Goal: Navigation & Orientation: Understand site structure

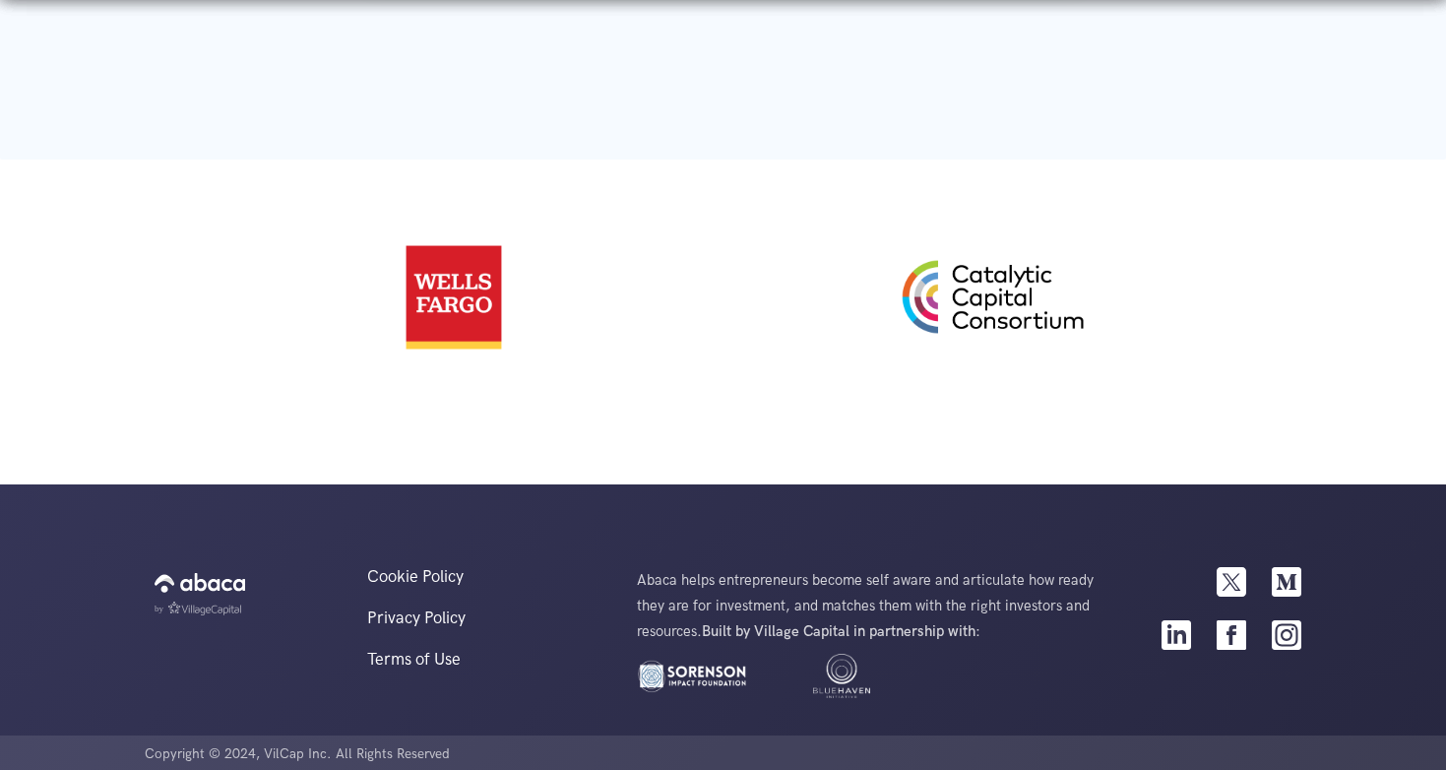
scroll to position [4314, 0]
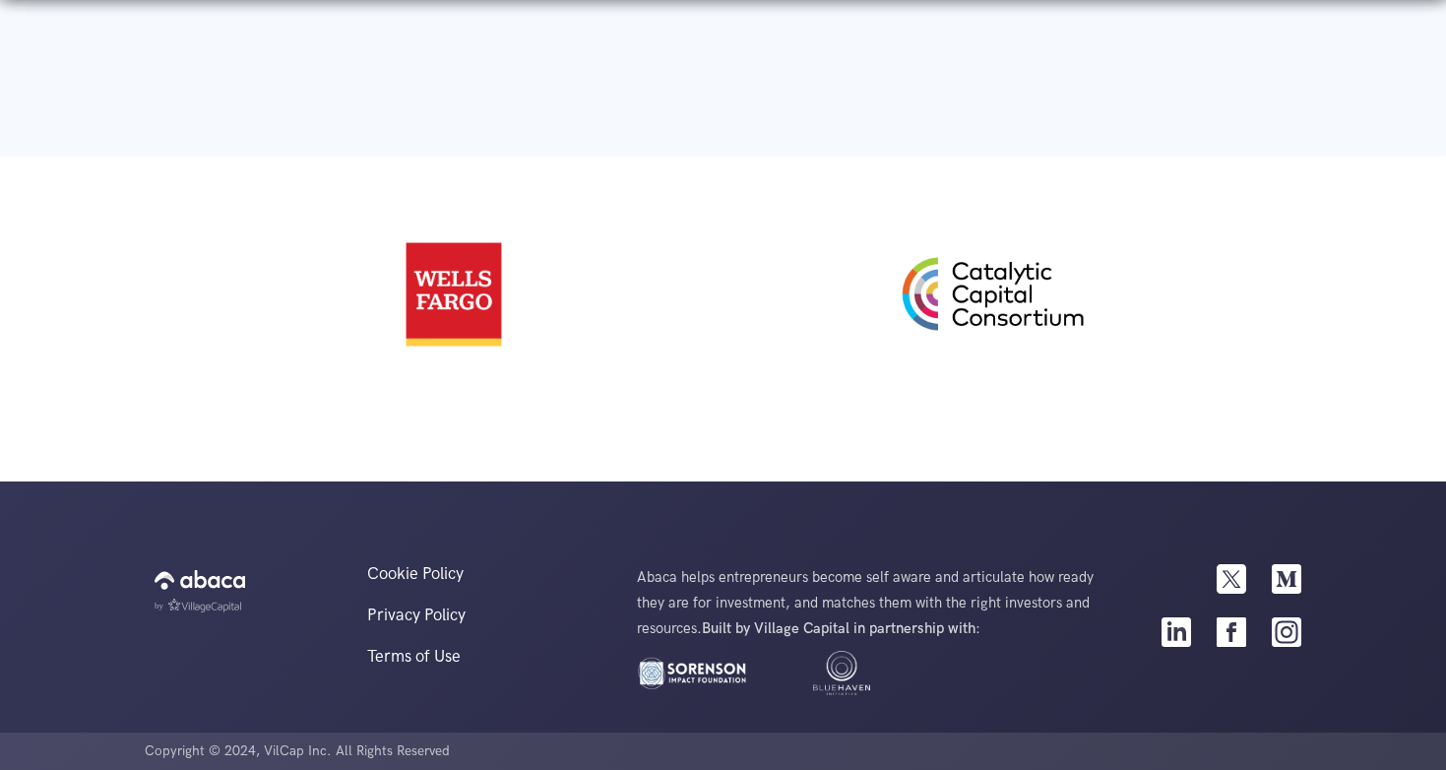
click at [997, 297] on img at bounding box center [976, 294] width 226 height 216
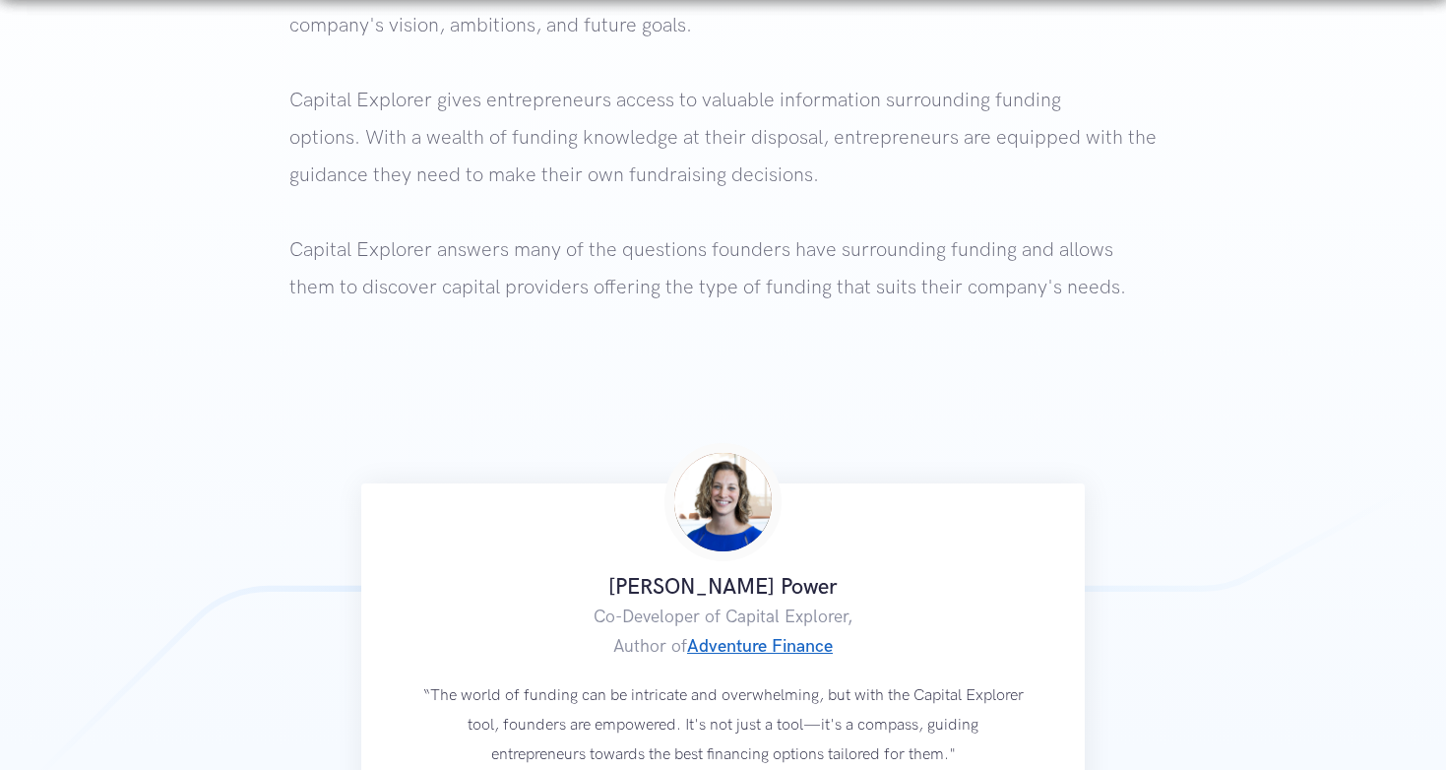
scroll to position [0, 0]
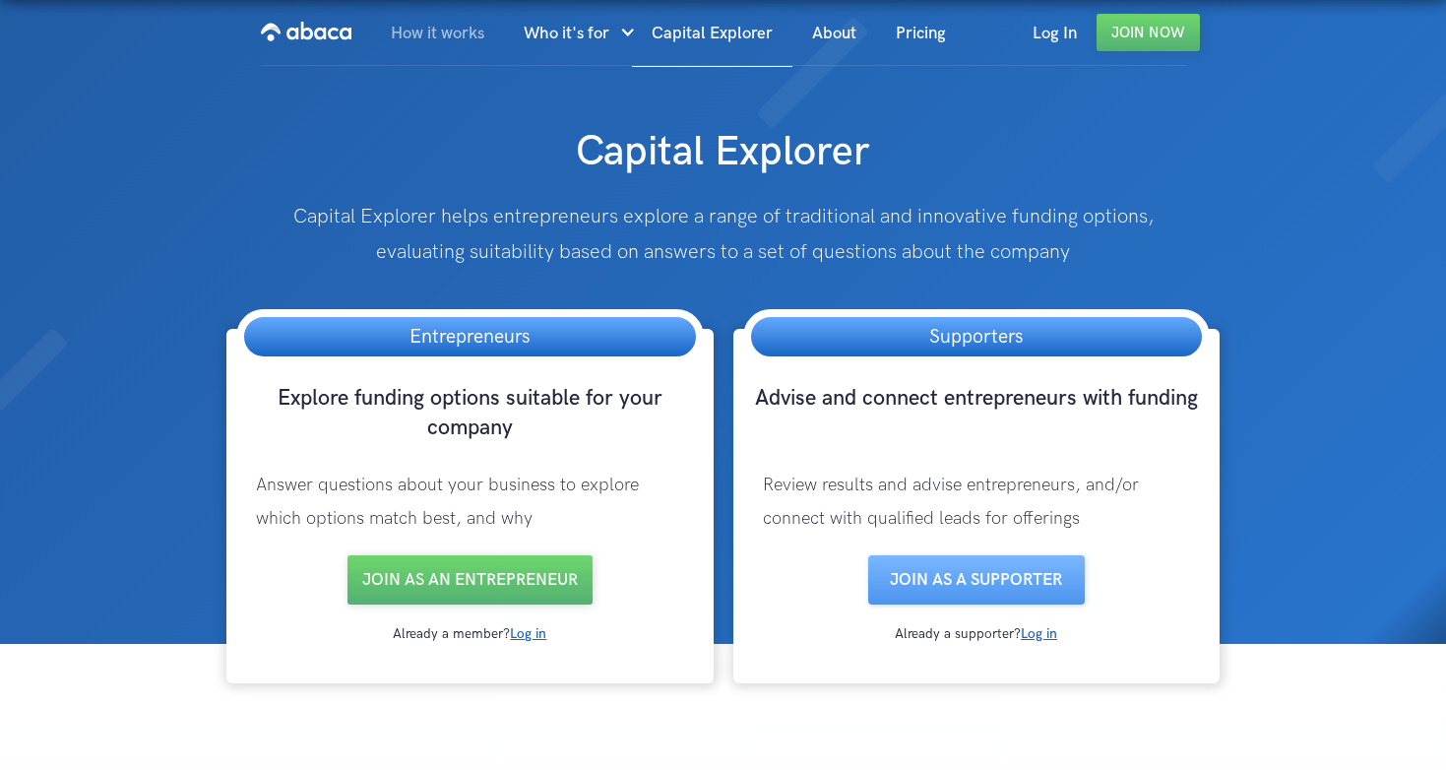
click at [447, 28] on link "How it works" at bounding box center [437, 33] width 133 height 67
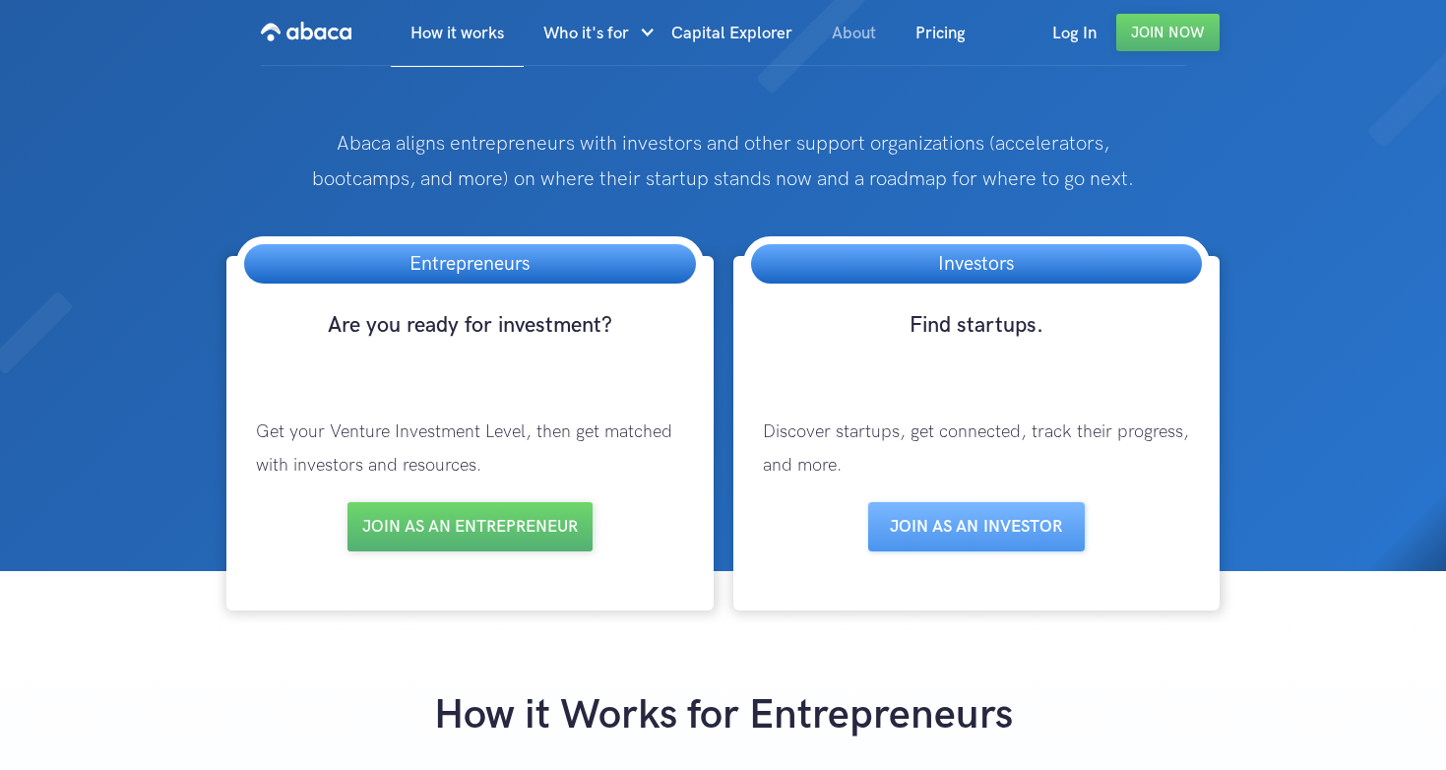
click at [838, 36] on link "About" at bounding box center [854, 33] width 84 height 67
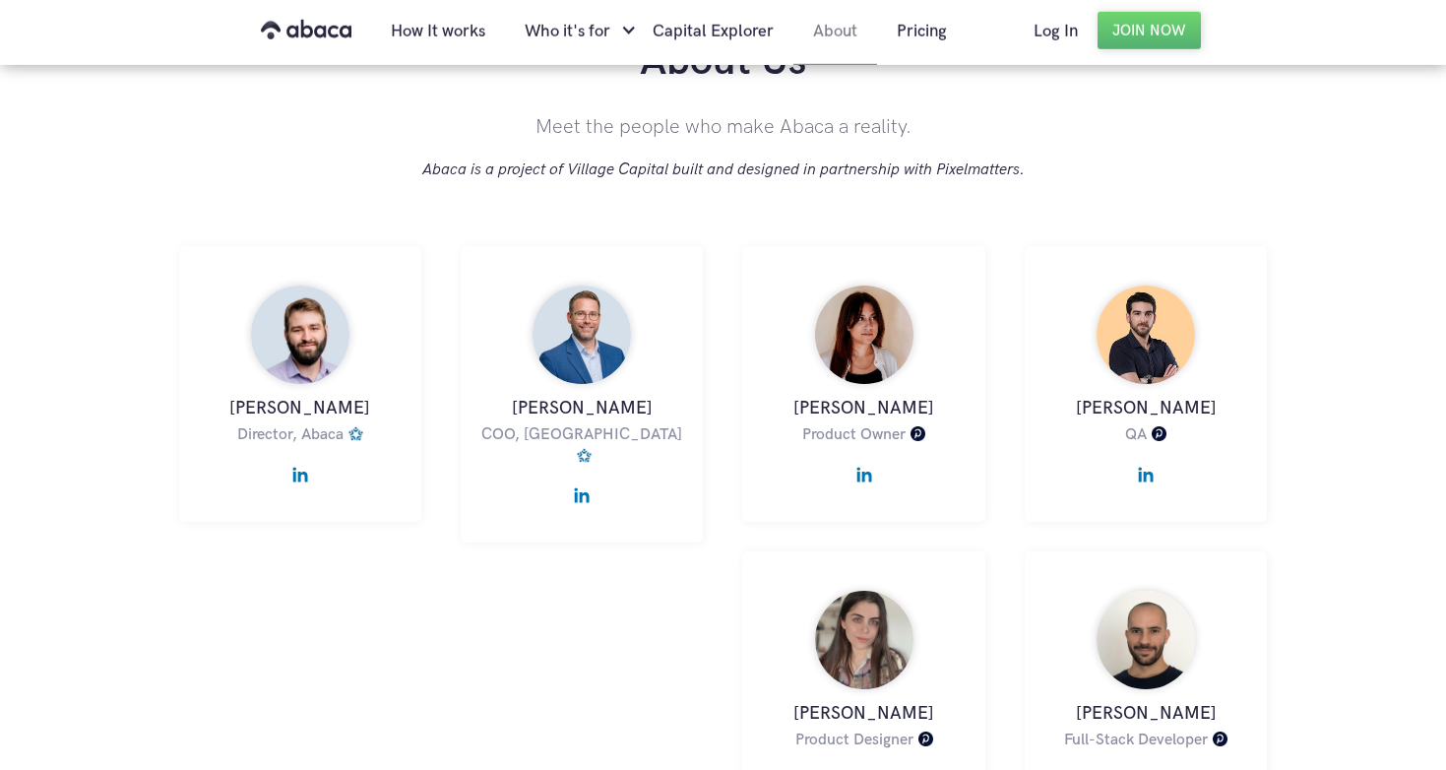
scroll to position [822, 0]
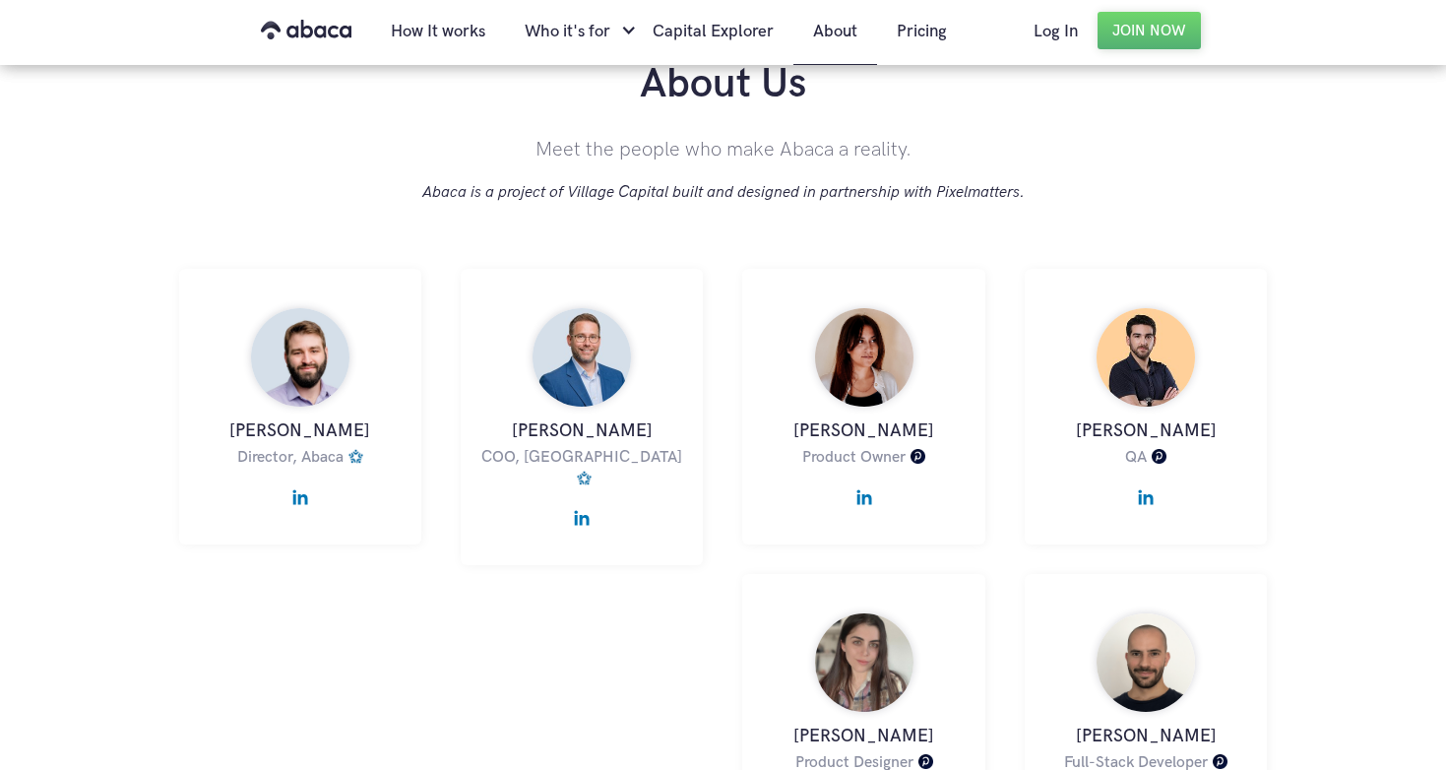
click at [309, 355] on img at bounding box center [300, 357] width 98 height 98
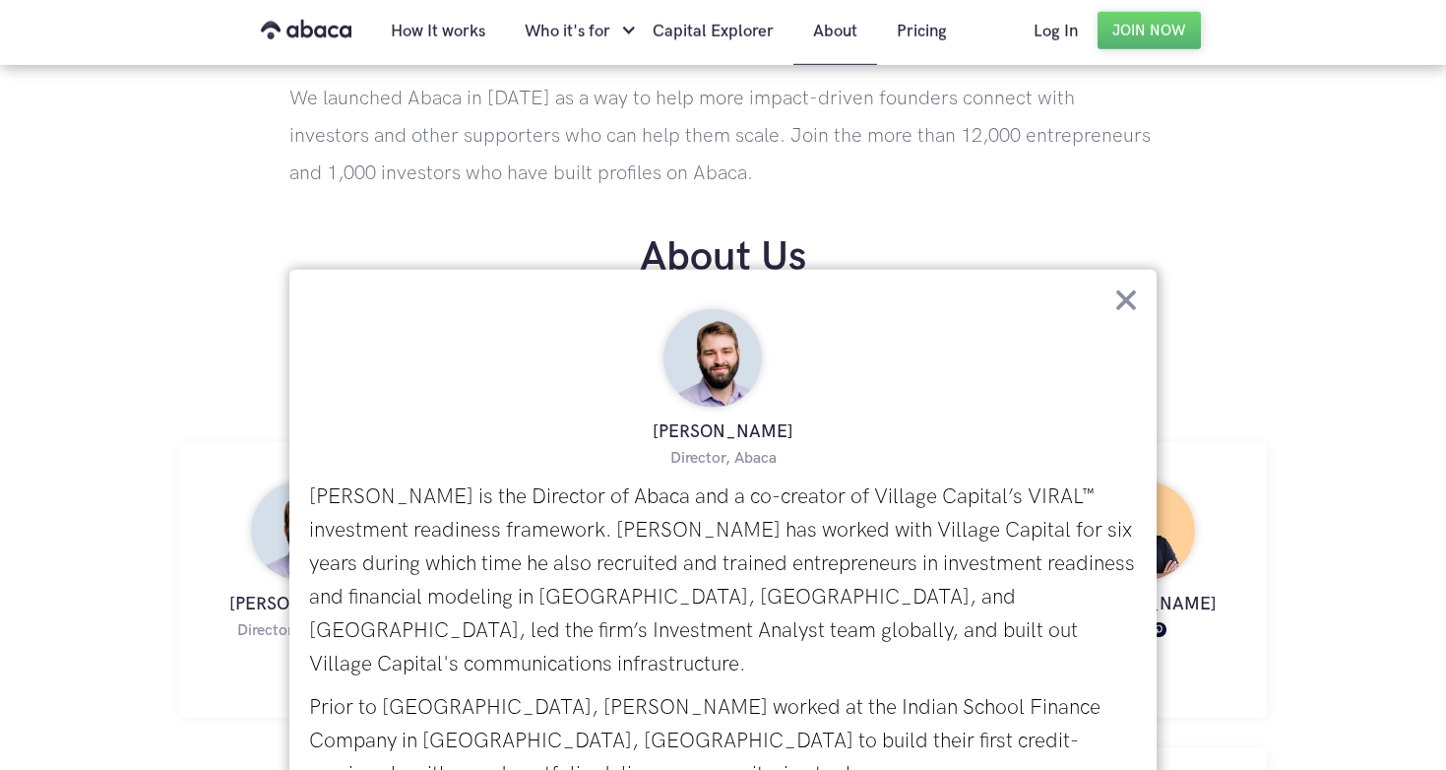
scroll to position [633, 0]
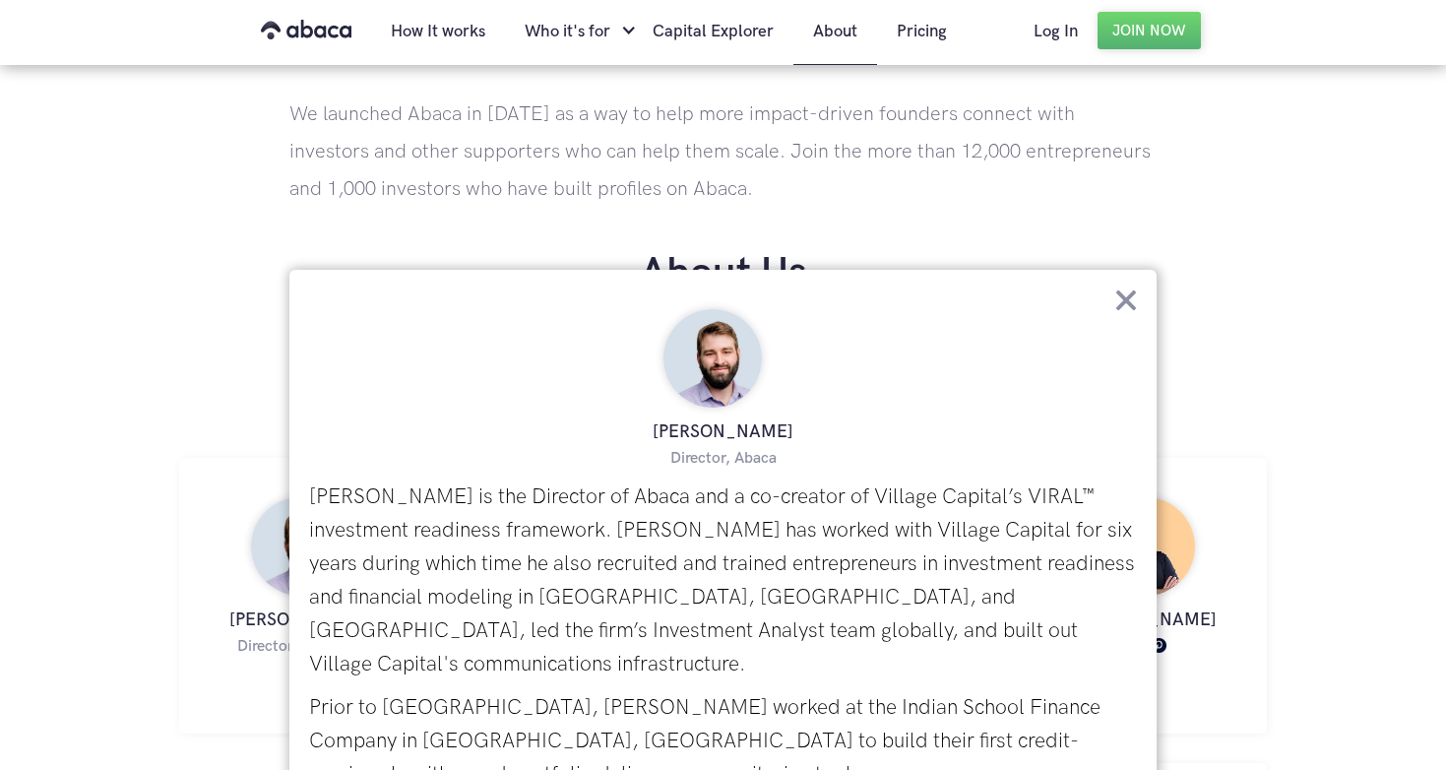
click at [1124, 303] on img at bounding box center [1126, 300] width 22 height 22
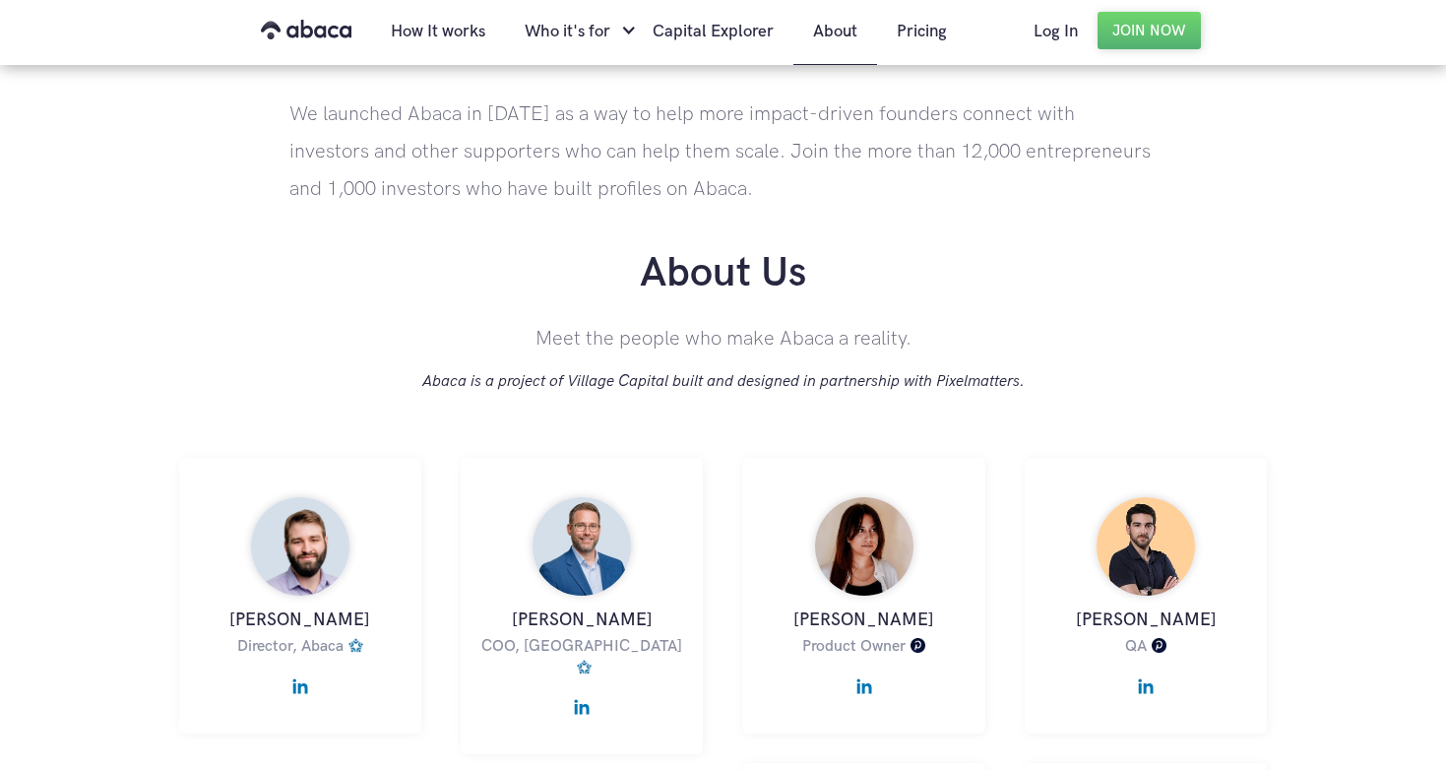
click at [578, 572] on img at bounding box center [581, 546] width 98 height 98
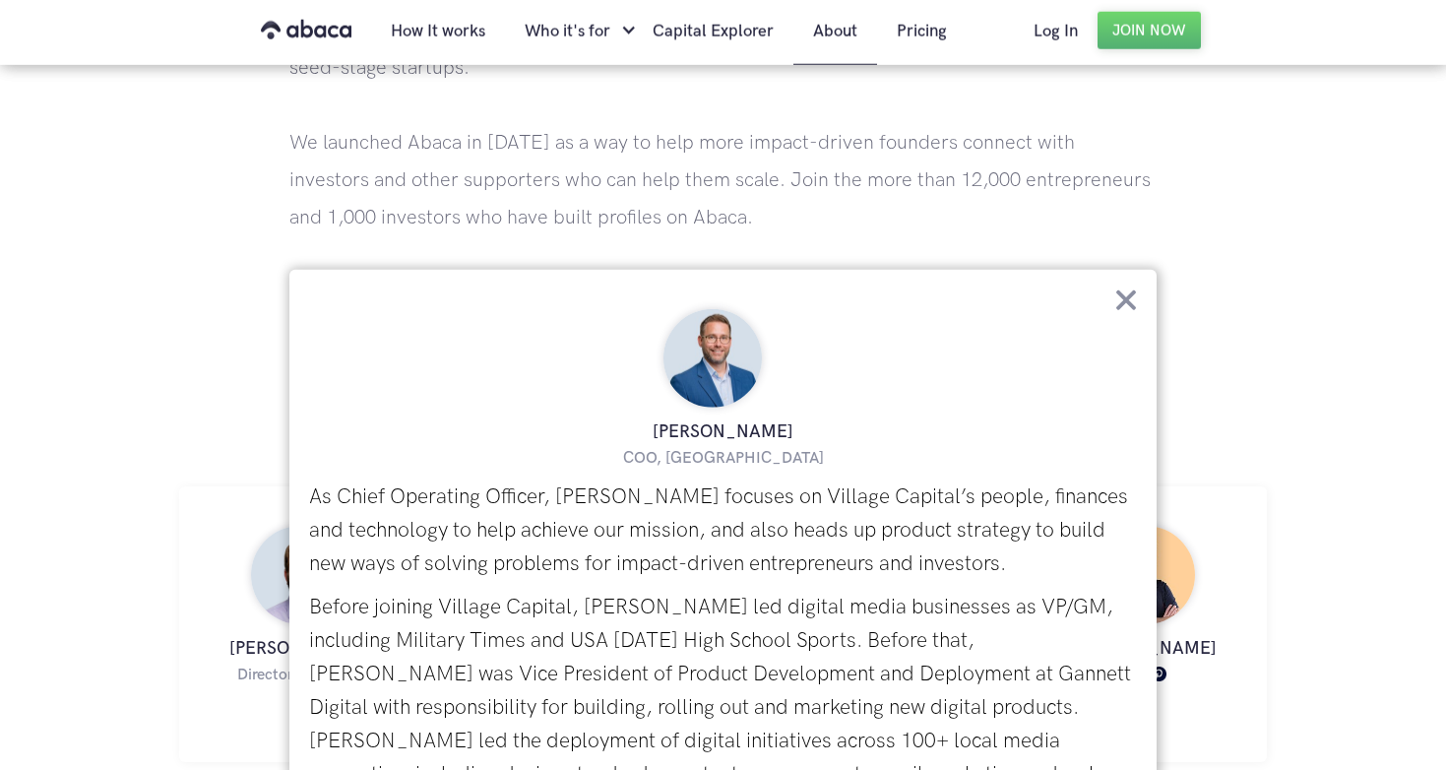
scroll to position [570, 0]
